Goal: Task Accomplishment & Management: Use online tool/utility

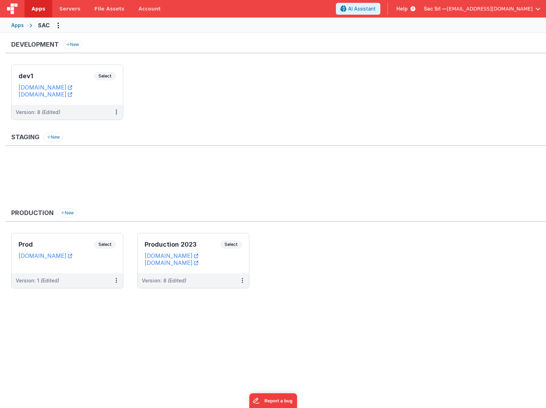
click at [19, 25] on div "Apps" at bounding box center [17, 25] width 13 height 7
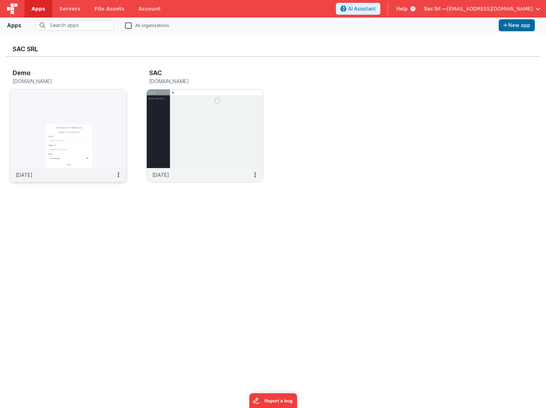
click at [97, 136] on img at bounding box center [68, 128] width 116 height 79
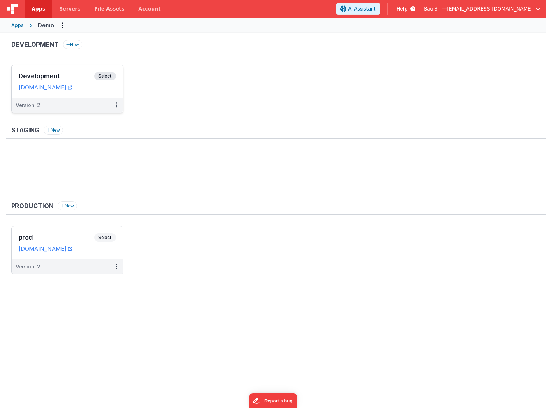
click at [116, 89] on dd "[DOMAIN_NAME]" at bounding box center [67, 87] width 97 height 7
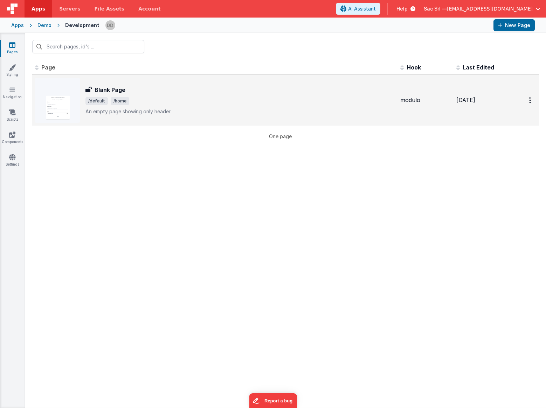
click at [187, 102] on span "/default /home" at bounding box center [240, 101] width 309 height 8
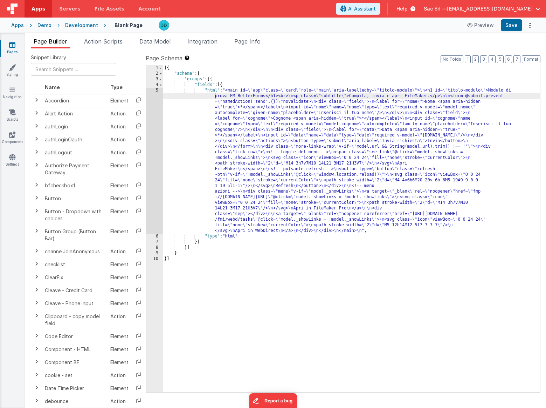
click at [192, 93] on div "[{ "schema" : { "groups" : [{ "fields" : [{ "html" : "<main id= \" app \" class…" at bounding box center [351, 234] width 377 height 338
click at [157, 90] on div "5" at bounding box center [154, 161] width 17 height 146
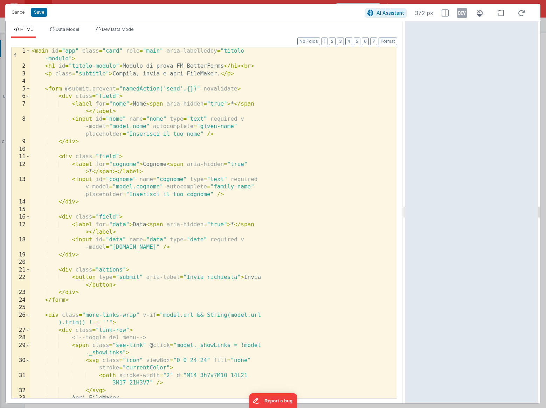
drag, startPoint x: 272, startPoint y: 209, endPoint x: 406, endPoint y: 209, distance: 133.5
click at [406, 209] on html "Cancel Save AI Assistant 372 px HTML Data Model Dev Data Model Format 7 6 5 4 3…" at bounding box center [273, 204] width 546 height 408
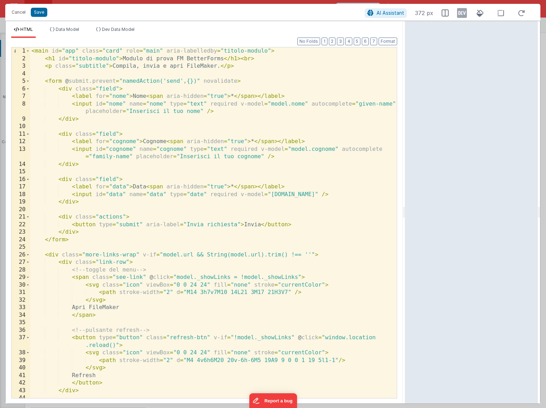
click at [280, 112] on div "< main id = "app" class = "card" role = "main" aria-labelledby = "titolo-modulo…" at bounding box center [213, 230] width 367 height 366
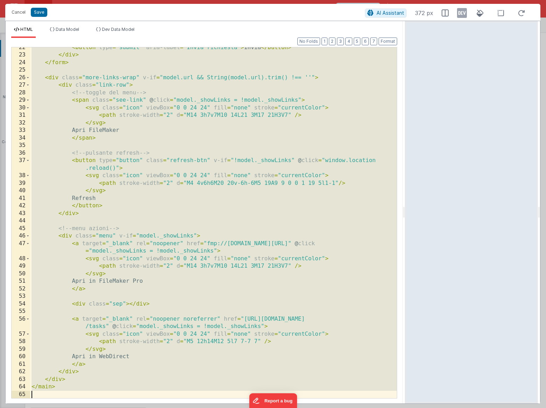
scroll to position [177, 0]
